Goal: Task Accomplishment & Management: Manage account settings

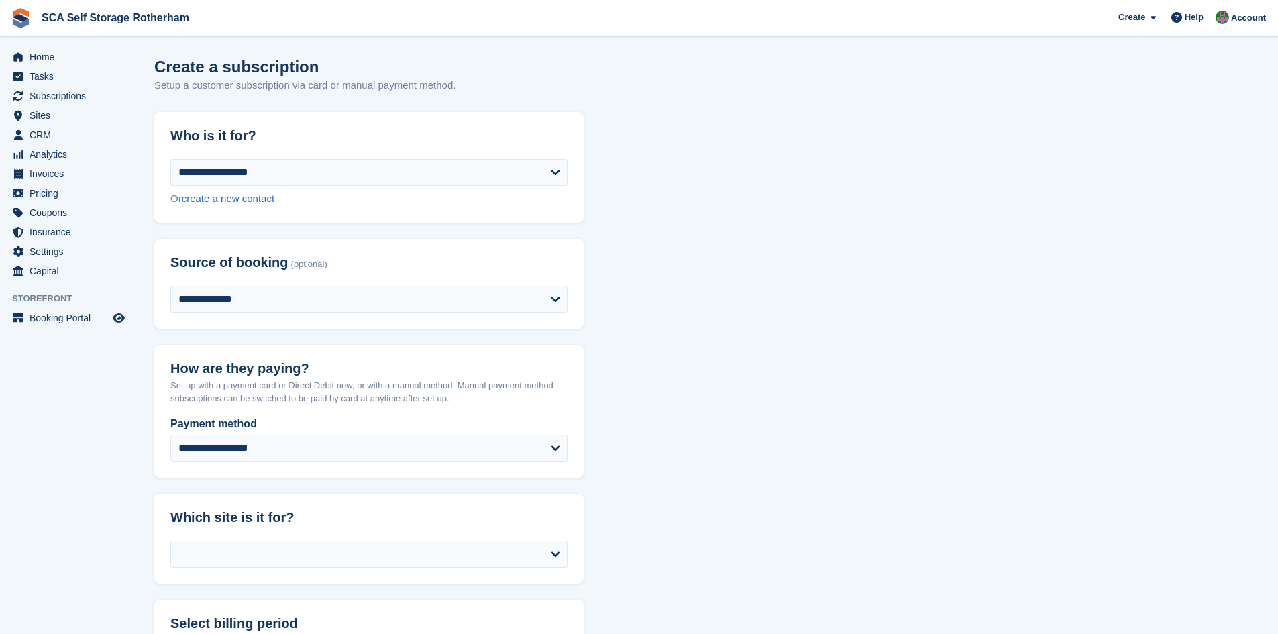
select select
click at [67, 62] on span "Home" at bounding box center [70, 57] width 80 height 19
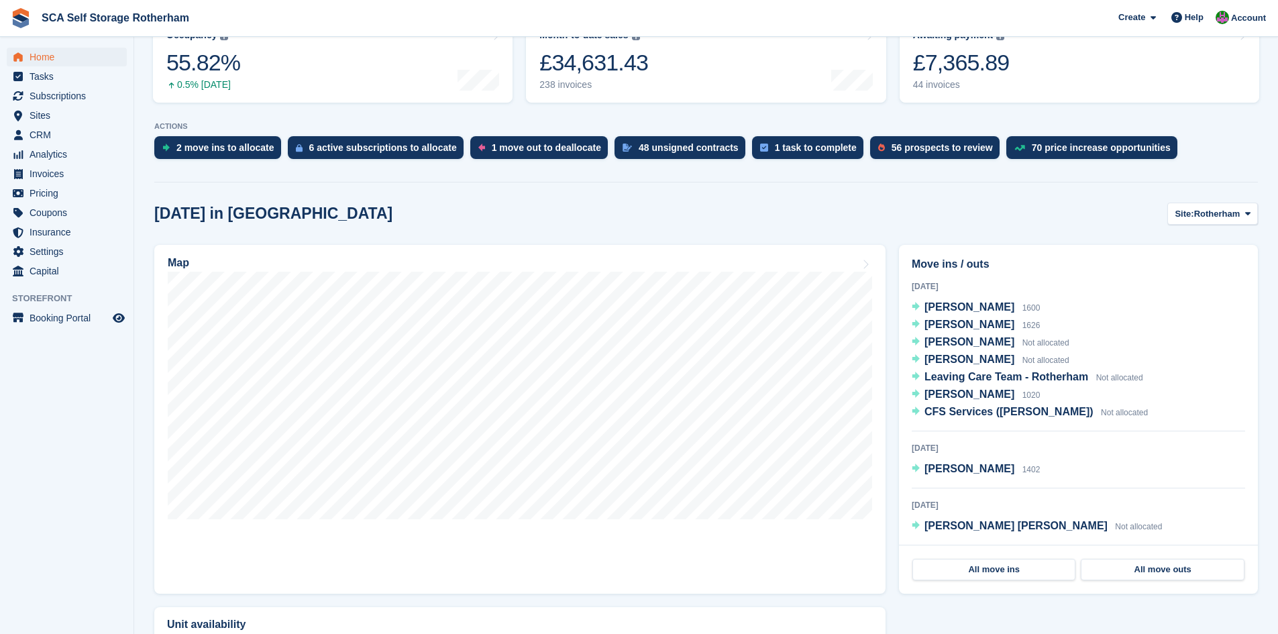
scroll to position [218, 0]
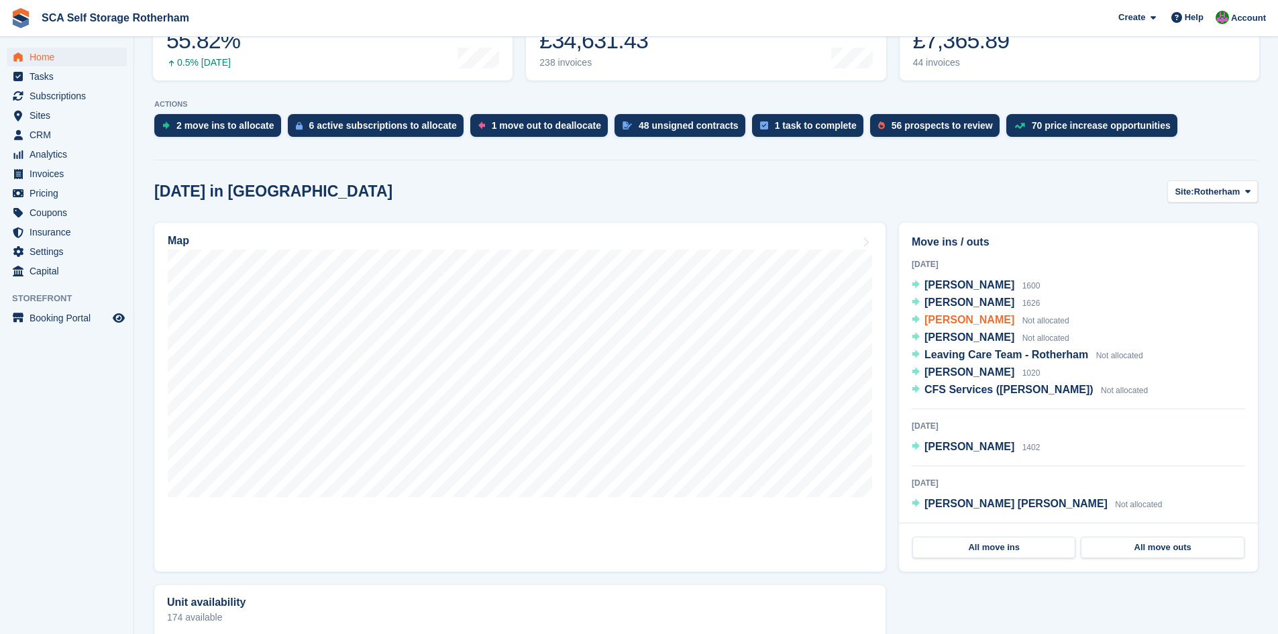
click at [971, 323] on span "[PERSON_NAME]" at bounding box center [969, 319] width 90 height 11
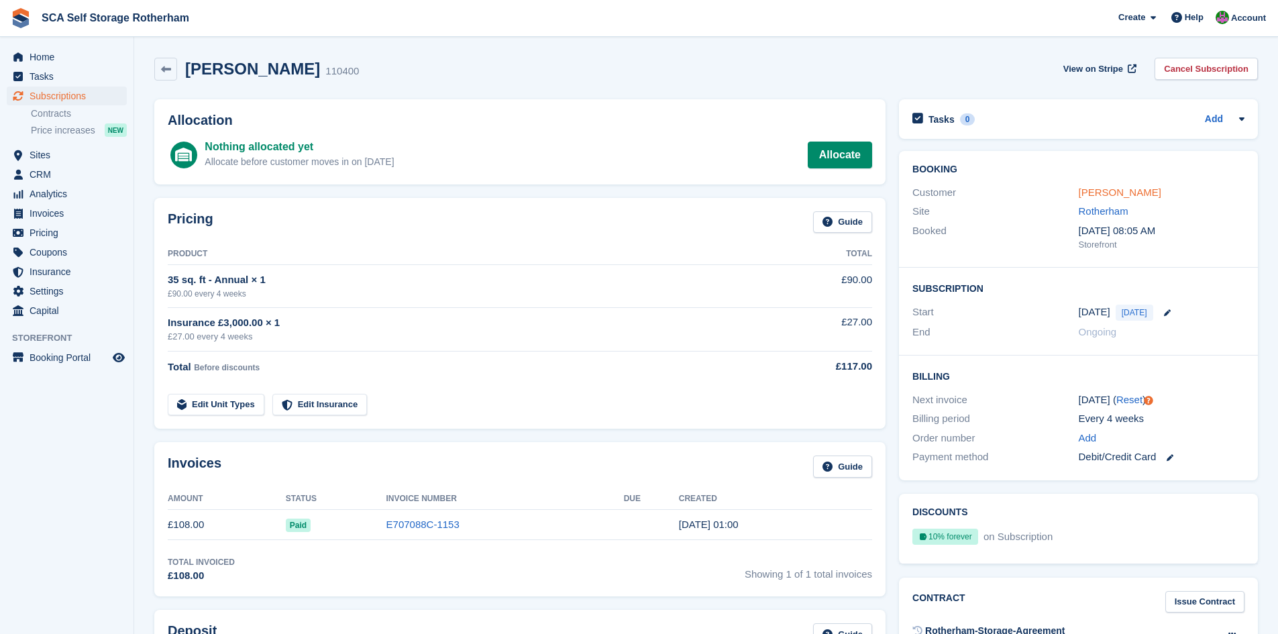
click at [1129, 193] on link "[PERSON_NAME]" at bounding box center [1119, 191] width 82 height 11
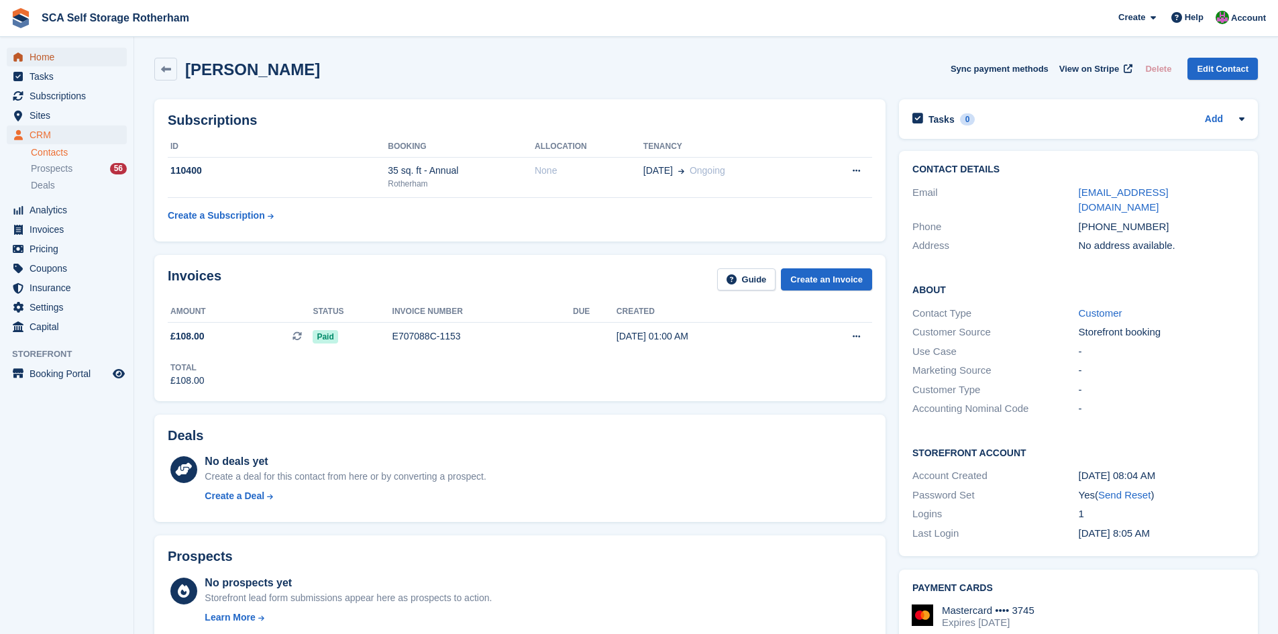
click at [52, 63] on span "Home" at bounding box center [70, 57] width 80 height 19
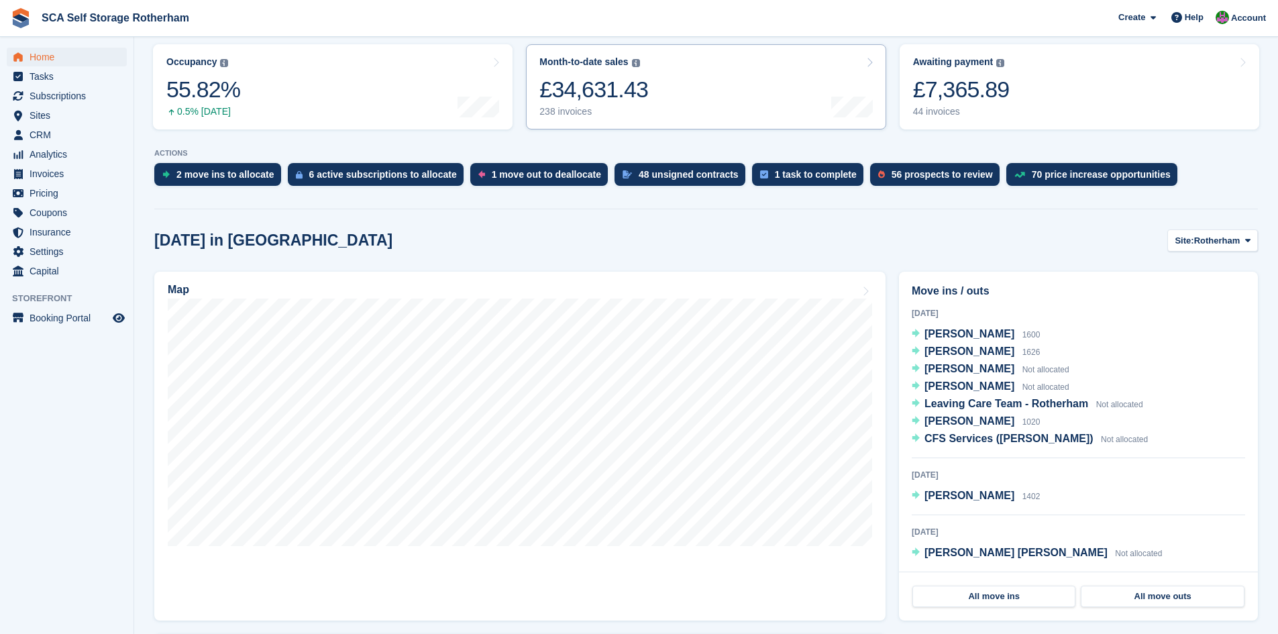
scroll to position [184, 0]
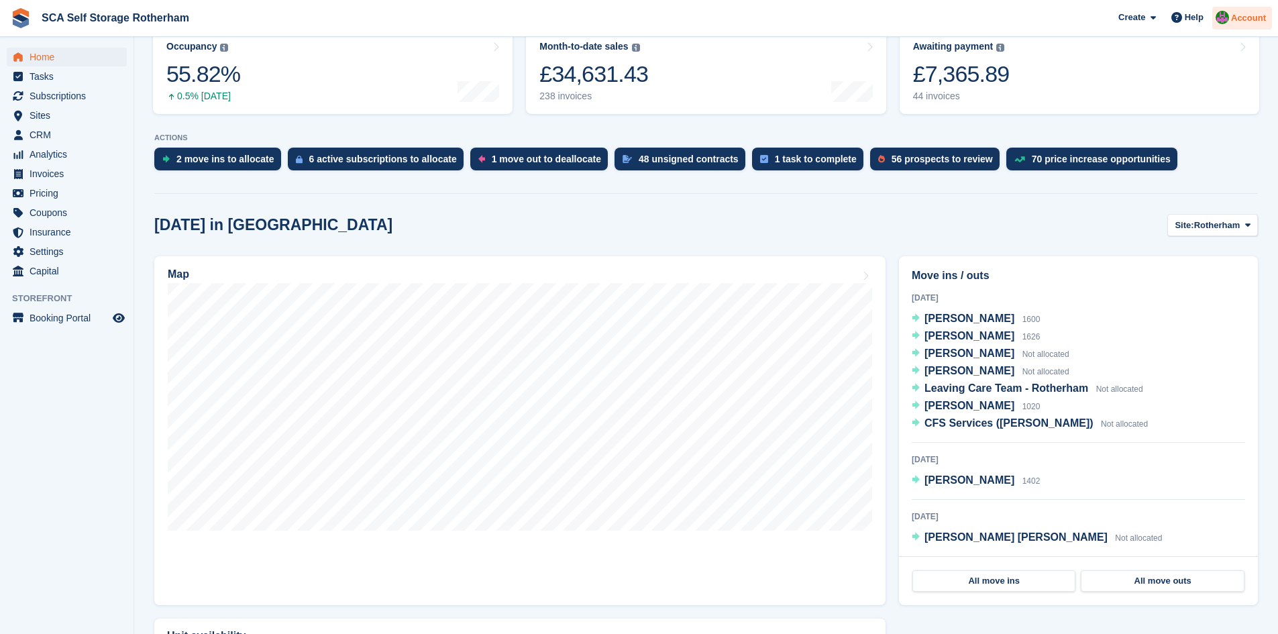
click at [1250, 13] on span "Account" at bounding box center [1248, 17] width 35 height 13
click at [1145, 133] on div "Logout" at bounding box center [1143, 133] width 32 height 14
